Goal: Find specific page/section: Find specific page/section

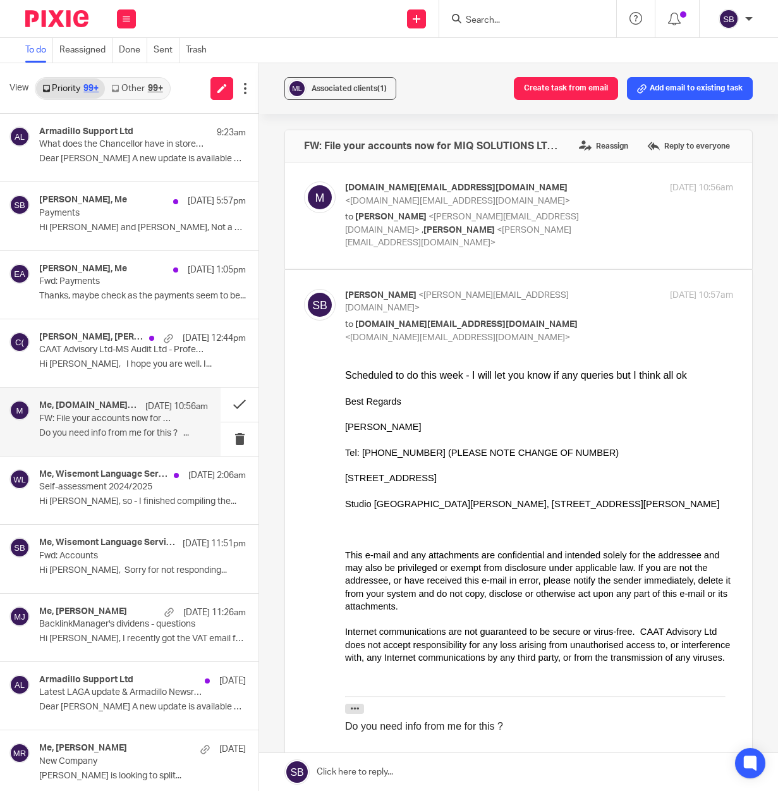
click at [515, 18] on input "Search" at bounding box center [522, 20] width 114 height 11
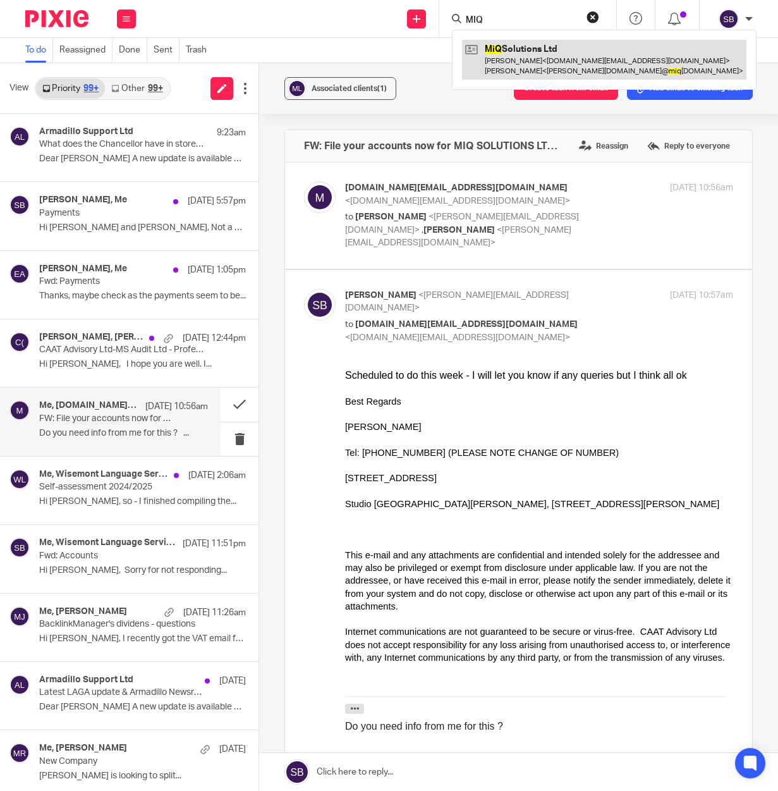
type input "MIQ"
click at [515, 58] on link at bounding box center [604, 59] width 284 height 39
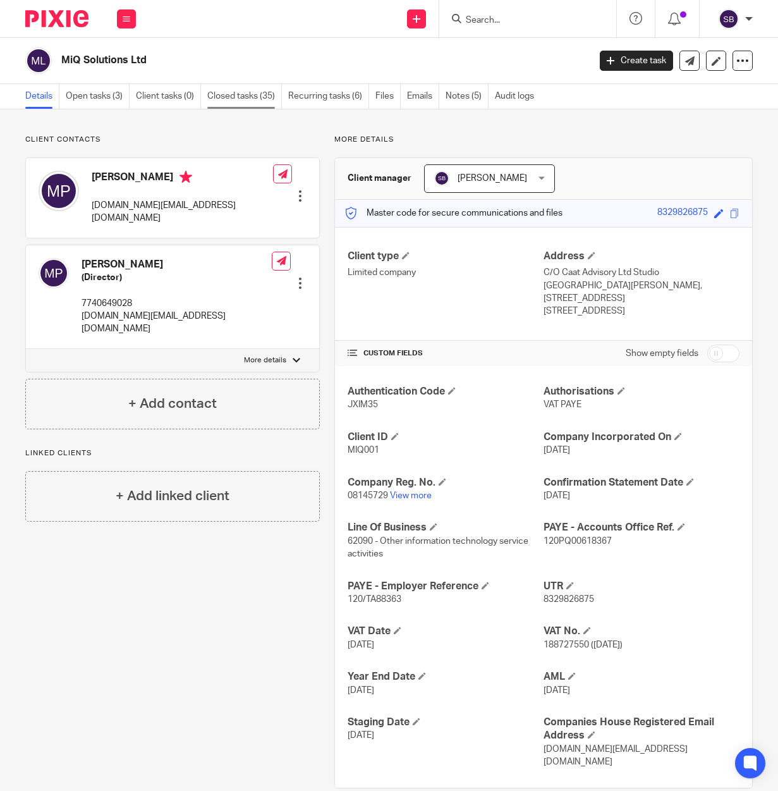
click at [258, 95] on link "Closed tasks (35)" at bounding box center [244, 96] width 75 height 25
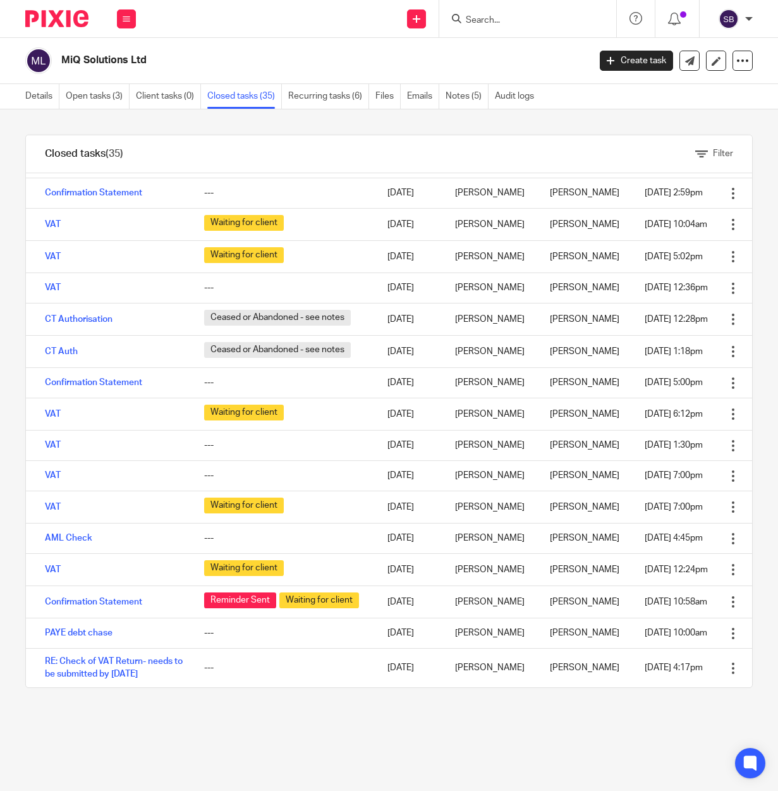
scroll to position [712, 0]
